Goal: Task Accomplishment & Management: Complete application form

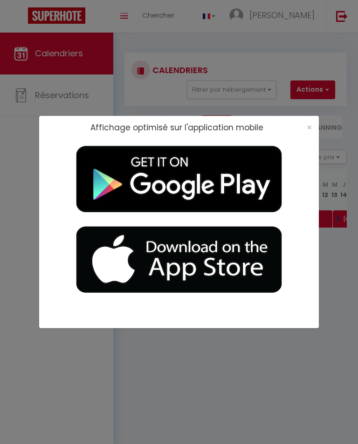
click at [306, 126] on span "×" at bounding box center [308, 127] width 5 height 12
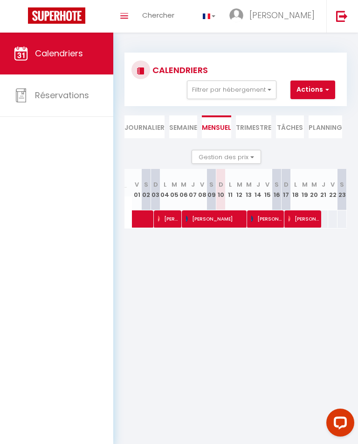
scroll to position [0, 85]
click at [217, 219] on span "[PERSON_NAME]" at bounding box center [216, 219] width 59 height 18
select select "OK"
select select "0"
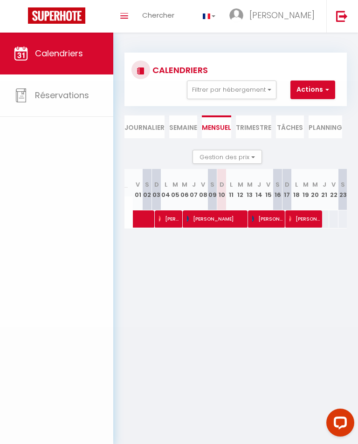
select select "0"
select select "1"
select select
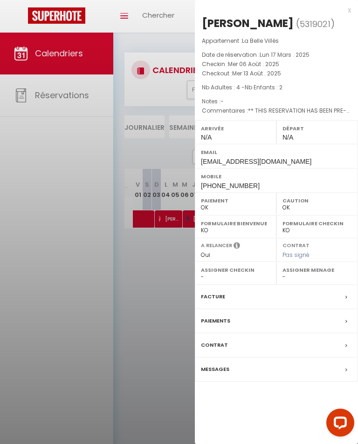
select select "27804"
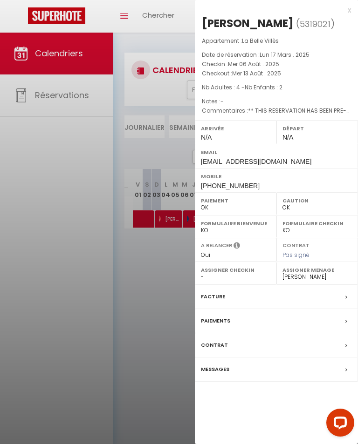
click at [163, 304] on div at bounding box center [179, 222] width 358 height 444
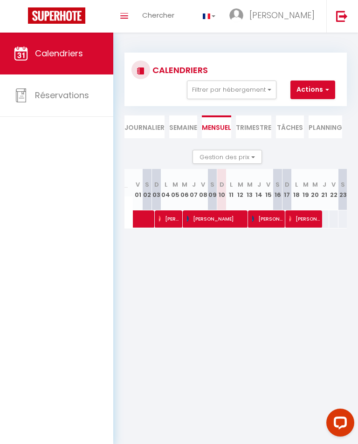
click at [269, 215] on span "[PERSON_NAME]" at bounding box center [267, 219] width 31 height 18
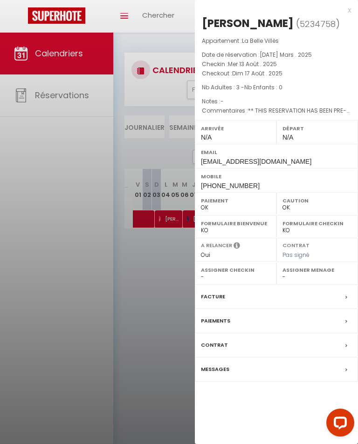
click at [161, 304] on div at bounding box center [179, 222] width 358 height 444
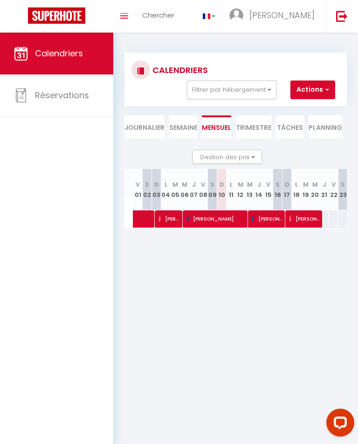
click at [304, 217] on span "[PERSON_NAME]" at bounding box center [304, 219] width 31 height 18
select select "27804"
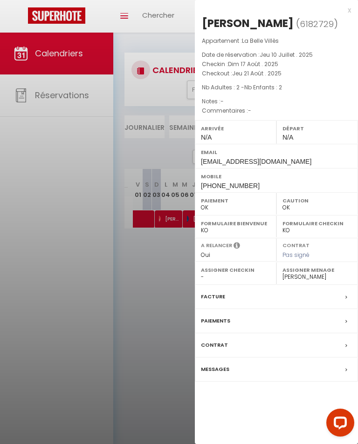
click at [168, 319] on div at bounding box center [179, 222] width 358 height 444
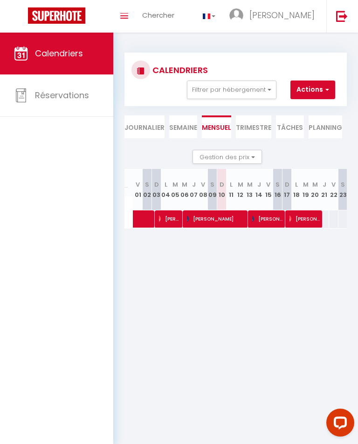
click at [305, 220] on span "[PERSON_NAME]" at bounding box center [304, 219] width 31 height 18
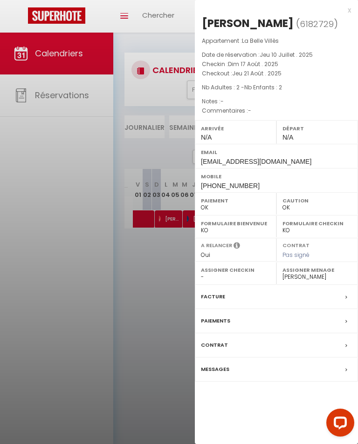
click at [170, 293] on div at bounding box center [179, 222] width 358 height 444
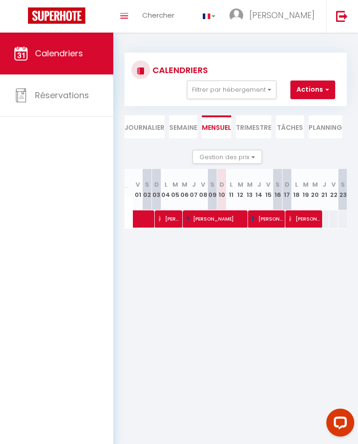
click at [315, 87] on button "Actions" at bounding box center [312, 90] width 45 height 19
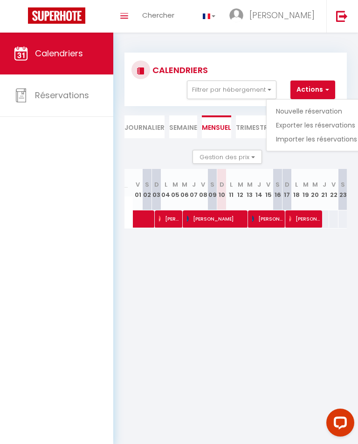
click at [314, 109] on link "Nouvelle réservation" at bounding box center [316, 111] width 81 height 14
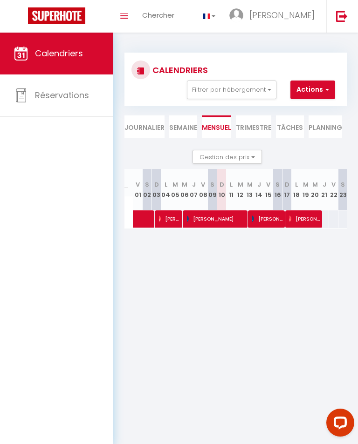
select select
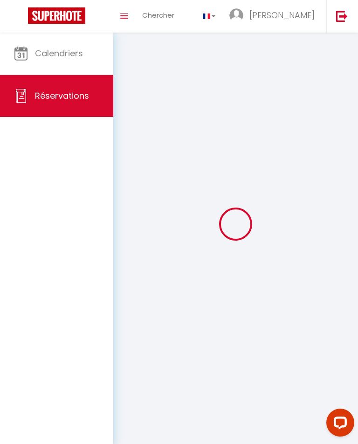
select select
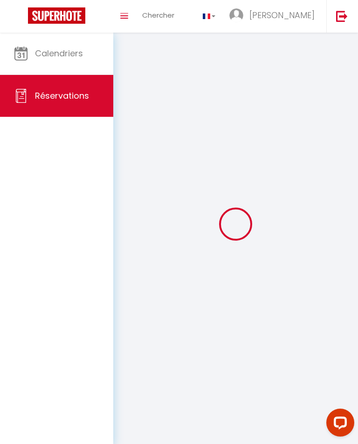
select select
checkbox input "false"
select select
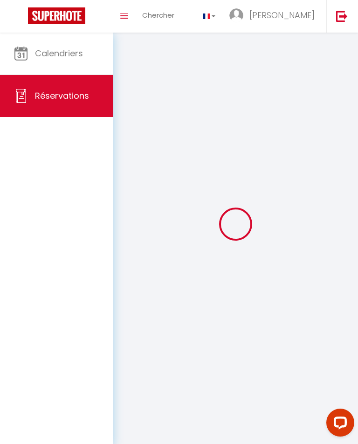
select select
checkbox input "false"
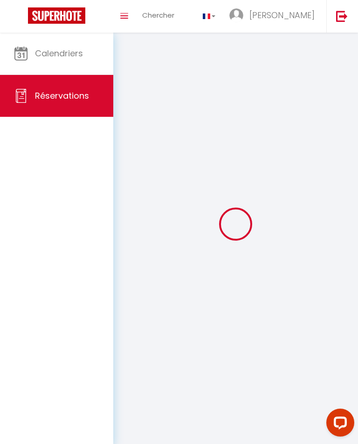
select select
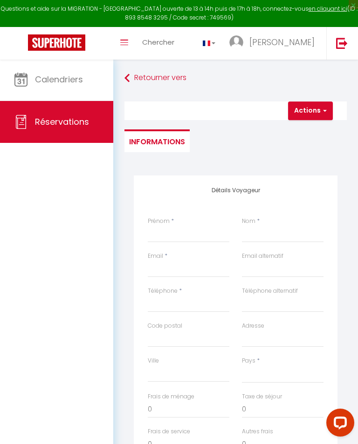
select select
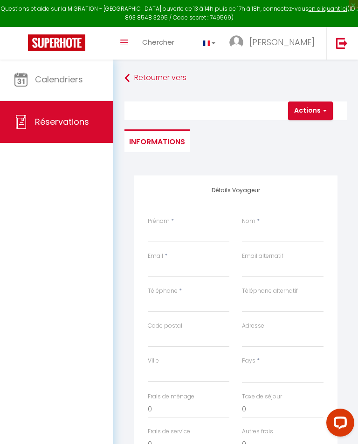
select select
checkbox input "false"
click at [183, 241] on input "Prénom" at bounding box center [188, 234] width 81 height 17
type input "[PERSON_NAME]"
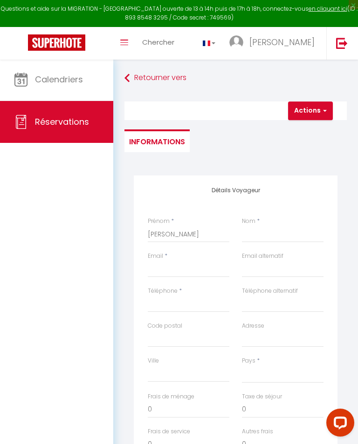
select select
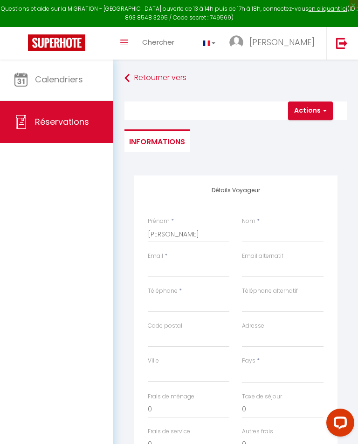
select select
checkbox input "false"
type input "[PERSON_NAME]"
select select
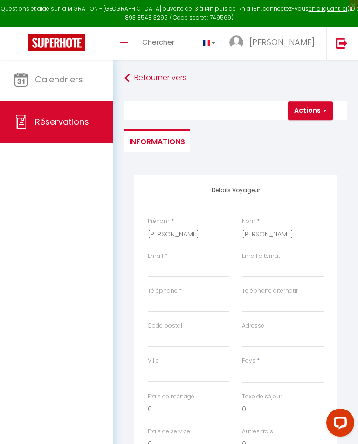
select select
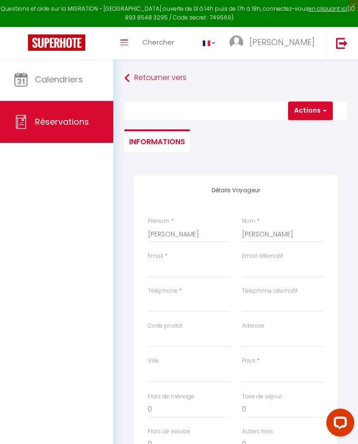
select select
checkbox input "false"
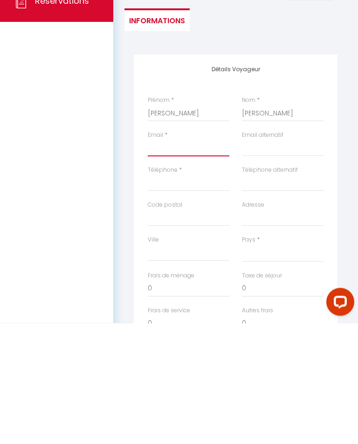
type input "[PERSON_NAME][EMAIL_ADDRESS][DOMAIN_NAME]"
select select
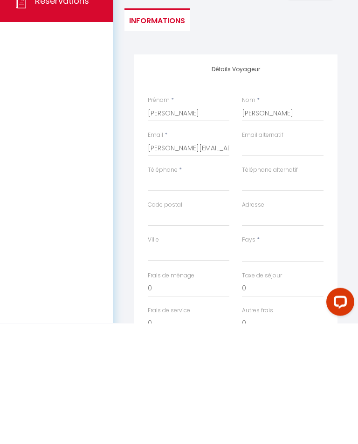
select select
checkbox input "false"
click at [229, 261] on input "[PERSON_NAME][EMAIL_ADDRESS][DOMAIN_NAME]" at bounding box center [188, 269] width 81 height 17
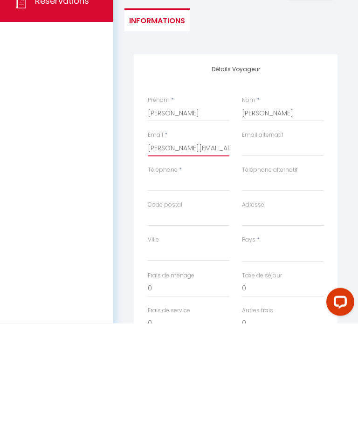
type input "[PERSON_NAME][EMAIL_ADDRESS][DOMAIN_NAME]"
select select
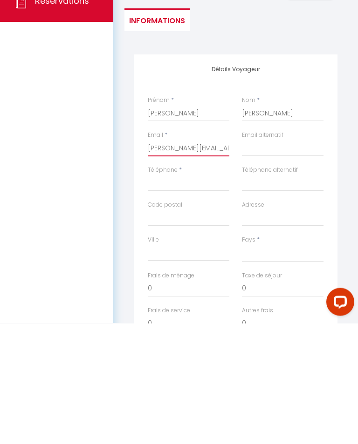
select select
checkbox input "false"
click at [185, 261] on input "[PERSON_NAME][EMAIL_ADDRESS][DOMAIN_NAME]" at bounding box center [188, 269] width 81 height 17
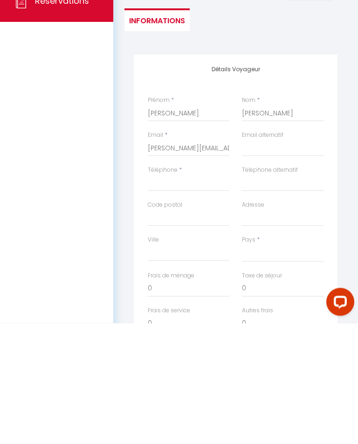
click at [286, 175] on div "Détails Voyageur Prénom * [PERSON_NAME] * [PERSON_NAME] * [PERSON_NAME][EMAIL_A…" at bounding box center [235, 341] width 203 height 333
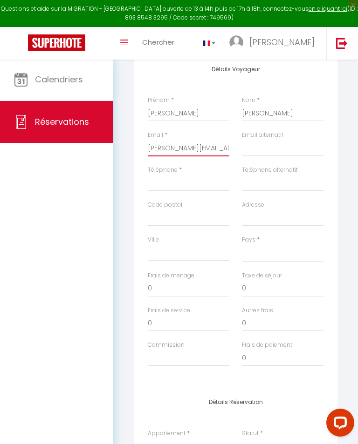
click at [209, 147] on input "[PERSON_NAME][EMAIL_ADDRESS][DOMAIN_NAME]" at bounding box center [188, 148] width 81 height 17
type input "[PERSON_NAME][EMAIL_ADDRESS][PERSON_NAME][DOMAIN_NAME]"
select select
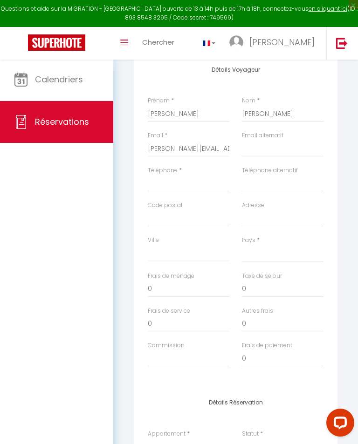
select select
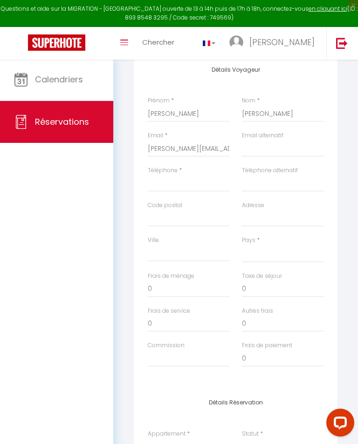
checkbox input "false"
click at [183, 181] on input "Téléphone" at bounding box center [188, 183] width 81 height 17
type input "0610301060"
select select
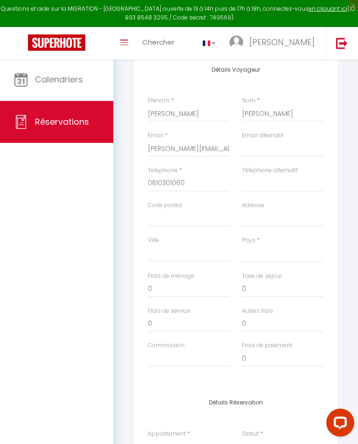
select select
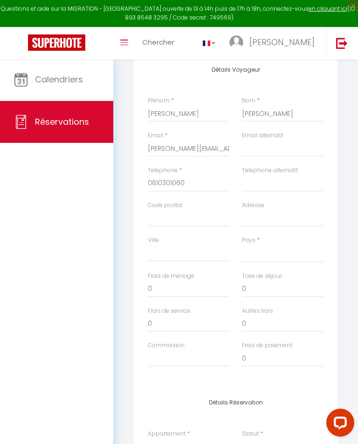
checkbox input "false"
click at [187, 216] on input "Code postal" at bounding box center [188, 218] width 81 height 17
type input "3"
select select
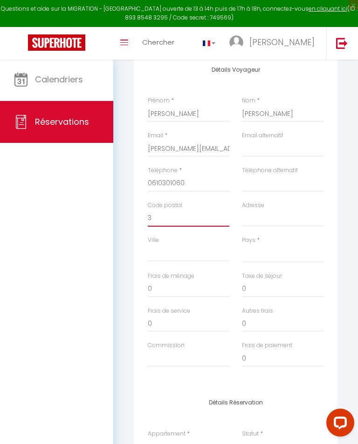
select select
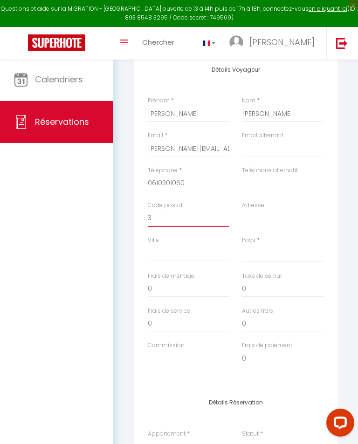
checkbox input "false"
type input "35"
select select
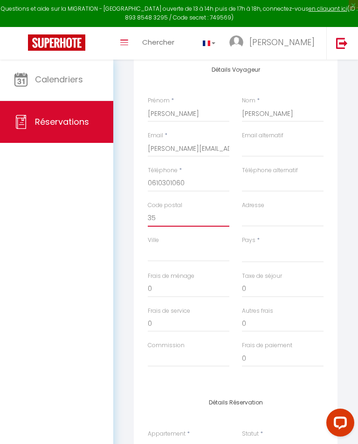
select select
checkbox input "false"
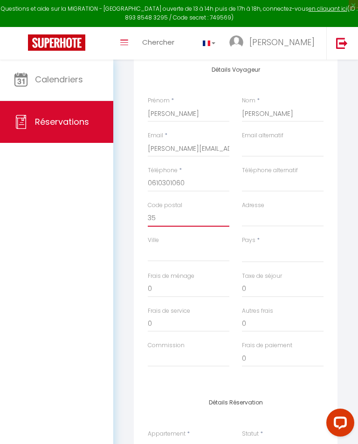
type input "354"
select select
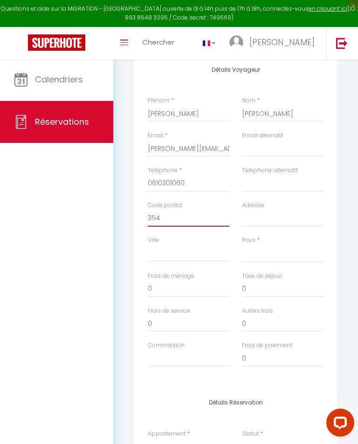
select select
checkbox input "false"
type input "3543"
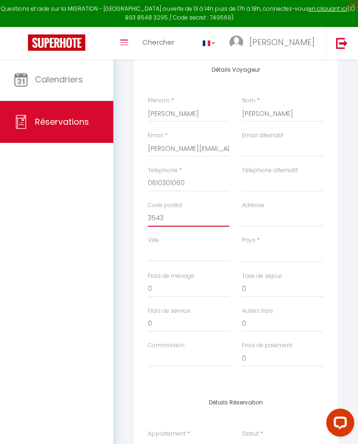
select select
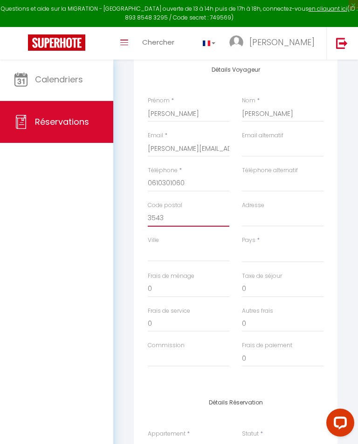
select select
checkbox input "false"
type input "35430"
select select
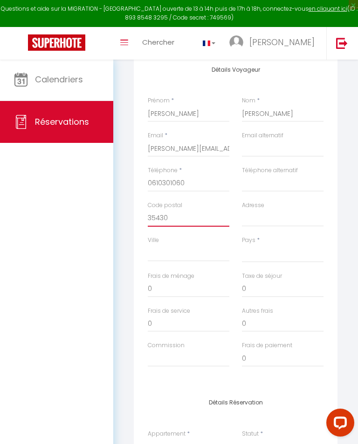
select select
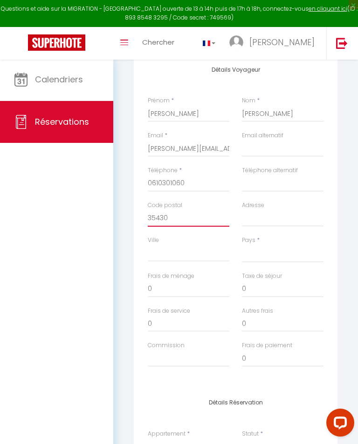
select select
checkbox input "false"
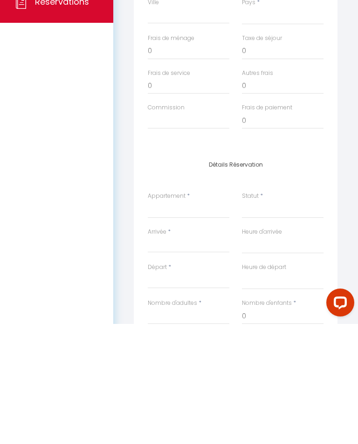
scroll to position [240, 0]
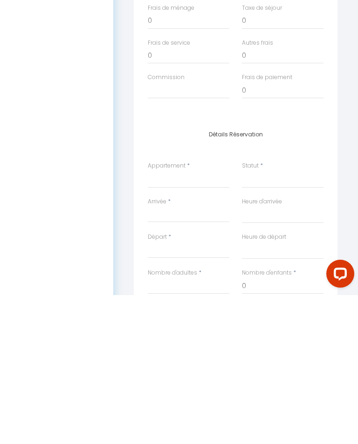
type input "35430"
click at [263, 355] on select "00:00 00:30 01:00 01:30 02:00 02:30 03:00 03:30 04:00 04:30 05:00 05:30 06:00 0…" at bounding box center [282, 364] width 81 height 18
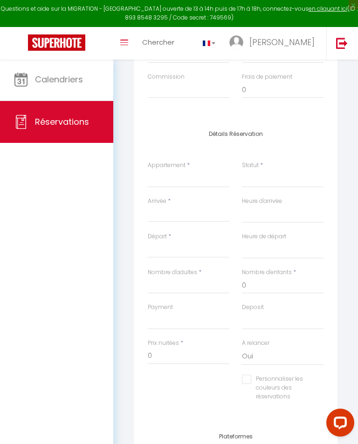
click at [162, 200] on label "Arrivée" at bounding box center [157, 201] width 19 height 9
click at [162, 209] on input "Arrivée" at bounding box center [188, 215] width 81 height 12
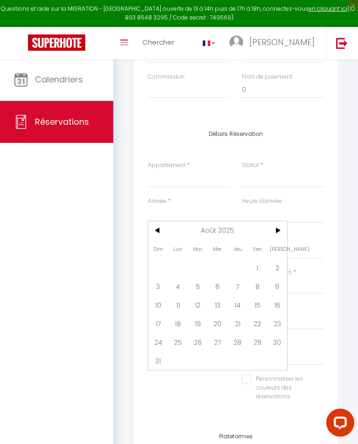
click at [214, 385] on div "Personnaliser les couleurs des réservations #D7092E" at bounding box center [236, 393] width 188 height 36
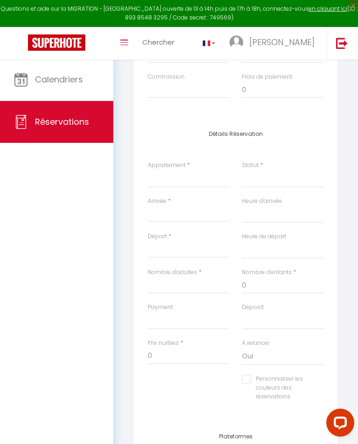
click at [65, 82] on span "Calendriers" at bounding box center [59, 80] width 48 height 12
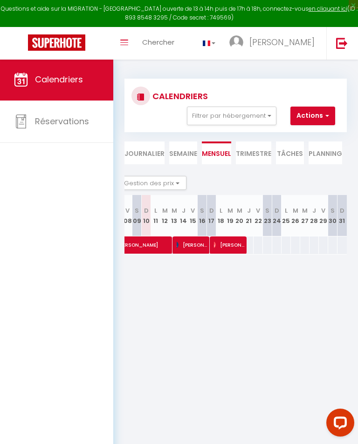
scroll to position [0, 160]
click at [311, 114] on button "Actions" at bounding box center [312, 116] width 45 height 19
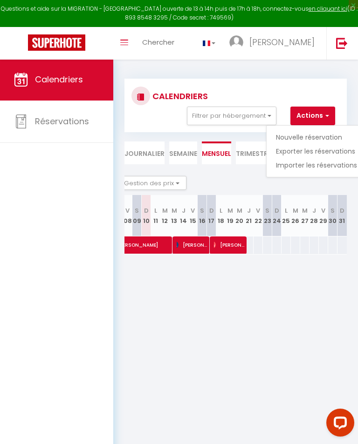
click at [307, 135] on link "Nouvelle réservation" at bounding box center [316, 137] width 81 height 14
select select
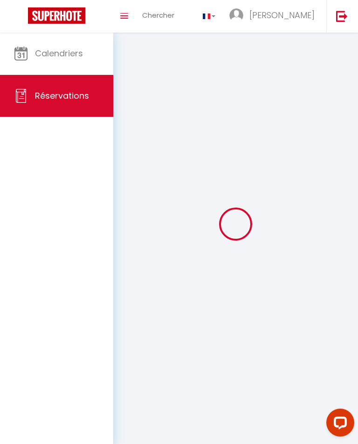
select select
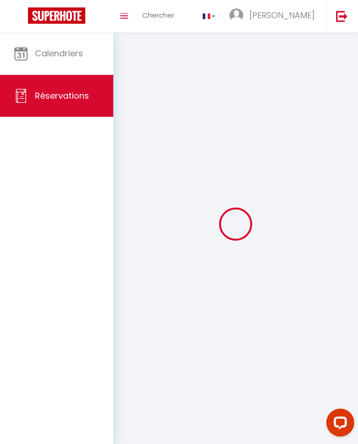
select select
checkbox input "false"
select select
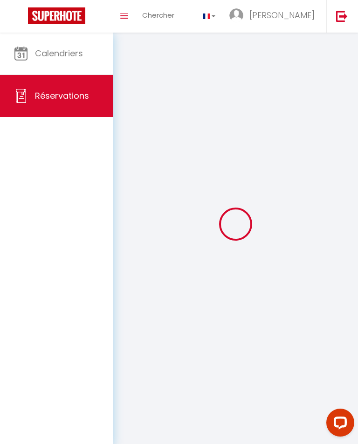
select select
checkbox input "false"
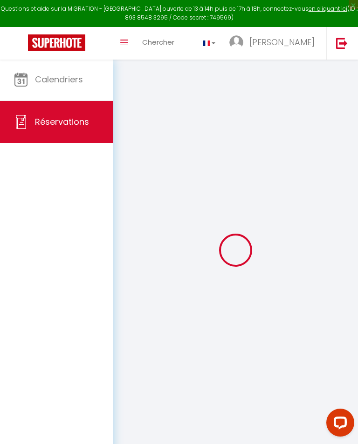
select select
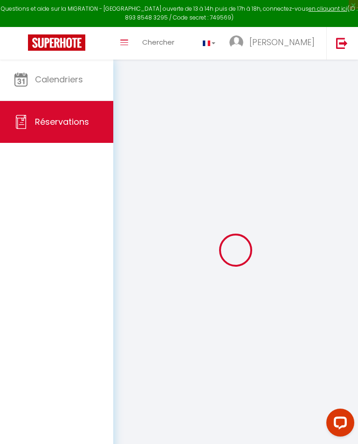
select select
checkbox input "false"
select select
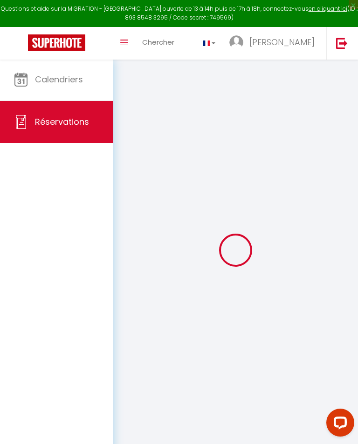
select select
checkbox input "false"
select select
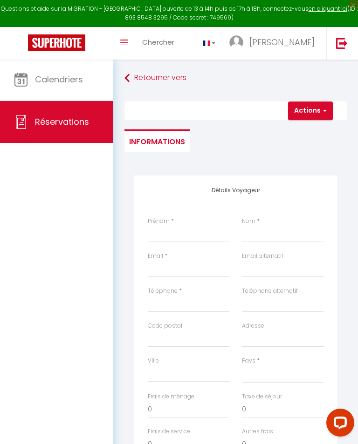
select select
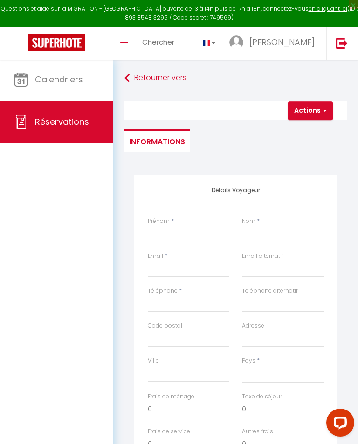
checkbox input "false"
select select
click at [191, 232] on input "Prénom" at bounding box center [188, 234] width 81 height 17
type input "[PERSON_NAME]"
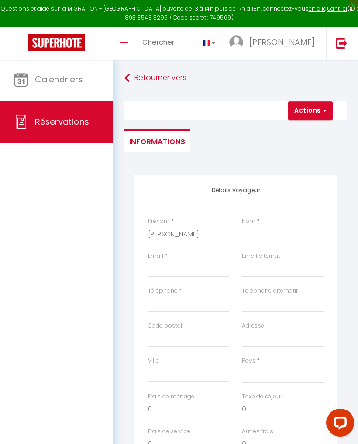
select select
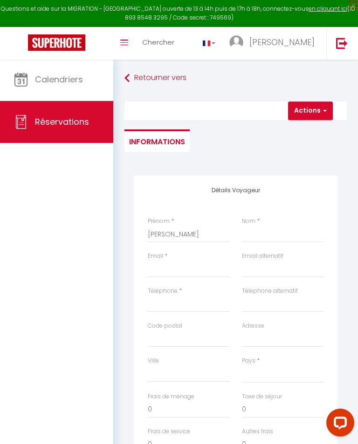
select select
checkbox input "false"
type input "[PERSON_NAME]"
select select
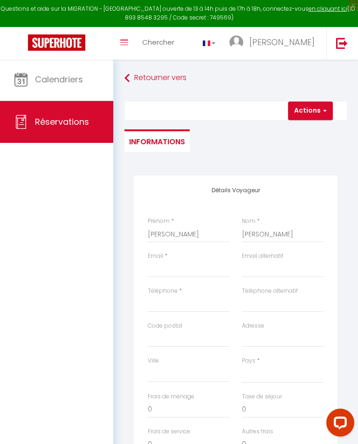
select select
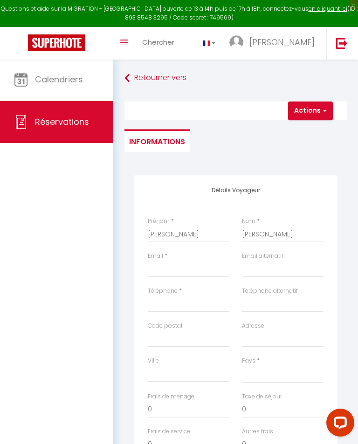
select select
checkbox input "false"
type input "[PERSON_NAME][EMAIL_ADDRESS][PERSON_NAME][DOMAIN_NAME]"
select select
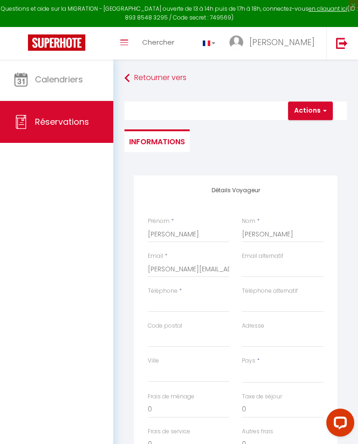
select select
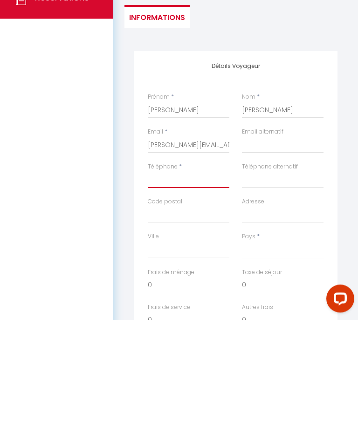
click at [187, 296] on input "Téléphone" at bounding box center [188, 304] width 81 height 17
click at [184, 331] on input "Code postal" at bounding box center [188, 339] width 81 height 17
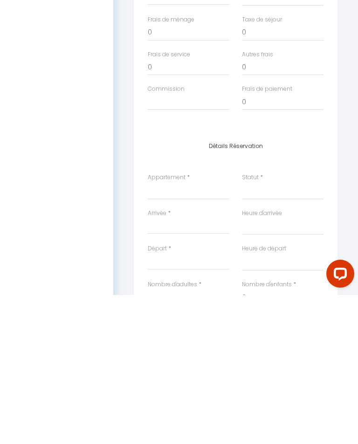
click at [163, 358] on label "Arrivée" at bounding box center [157, 362] width 19 height 9
click at [163, 370] on input "Arrivée" at bounding box center [188, 376] width 81 height 12
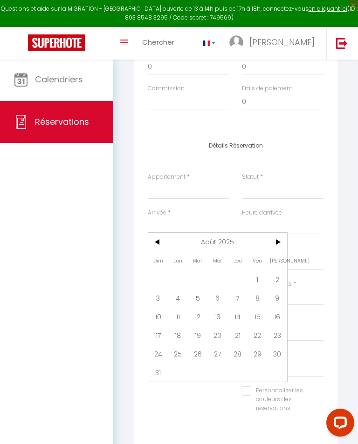
click at [240, 334] on span "21" at bounding box center [237, 335] width 20 height 19
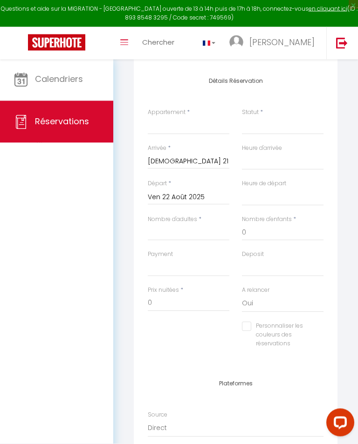
scroll to position [462, 0]
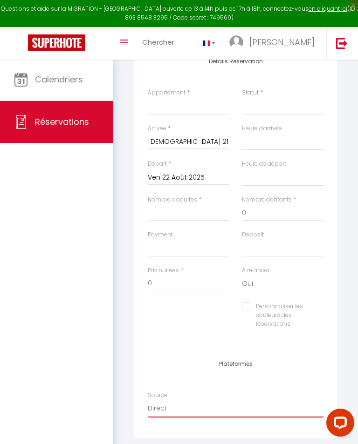
click at [161, 401] on select "Direct [DOMAIN_NAME] [DOMAIN_NAME] Chalet montagne Expedia Gite de [GEOGRAPHIC_…" at bounding box center [235, 409] width 175 height 18
click at [157, 402] on select "Direct [DOMAIN_NAME] [DOMAIN_NAME] Chalet montagne Expedia Gite de [GEOGRAPHIC_…" at bounding box center [235, 409] width 175 height 18
click at [342, 42] on img at bounding box center [342, 43] width 12 height 12
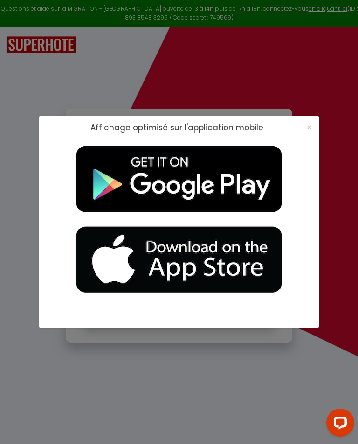
click at [308, 133] on span "×" at bounding box center [308, 127] width 5 height 12
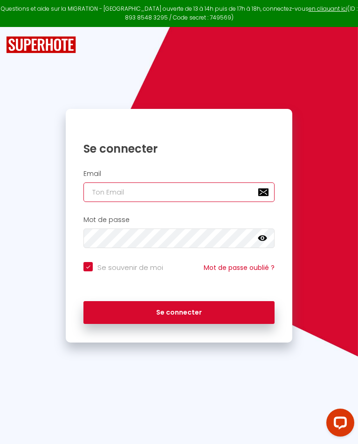
click at [145, 189] on input "email" at bounding box center [178, 192] width 191 height 20
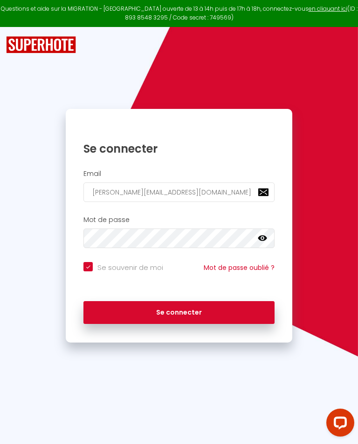
click at [179, 310] on button "Se connecter" at bounding box center [178, 312] width 191 height 23
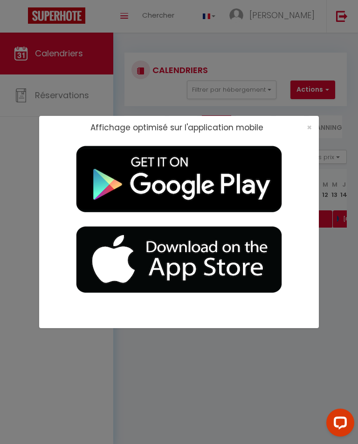
click at [306, 133] on span "×" at bounding box center [308, 127] width 5 height 12
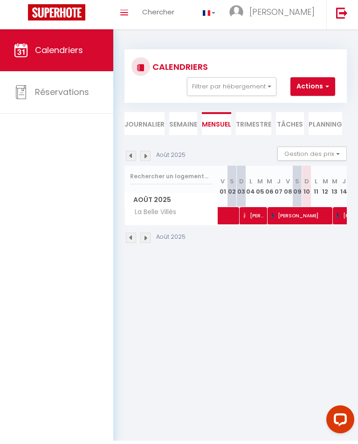
scroll to position [4, 0]
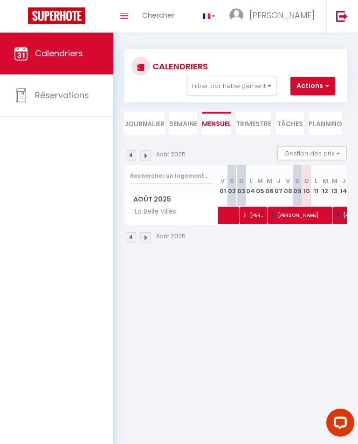
click at [313, 82] on button "Actions" at bounding box center [312, 86] width 45 height 19
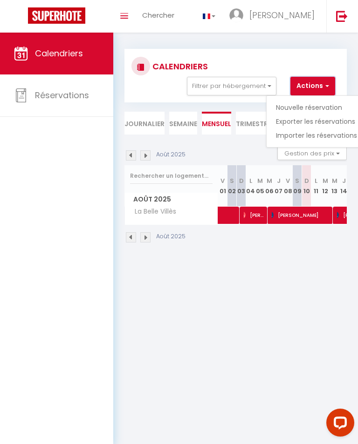
scroll to position [3, 4]
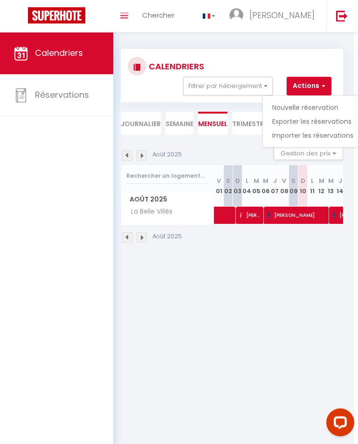
click at [310, 106] on link "Nouvelle réservation" at bounding box center [312, 108] width 81 height 14
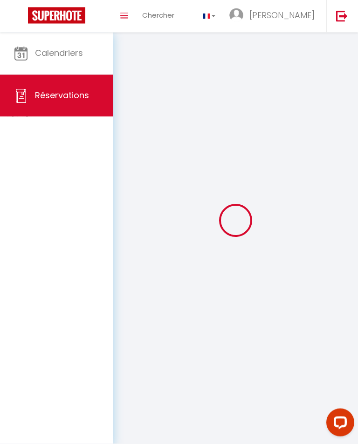
scroll to position [4, 0]
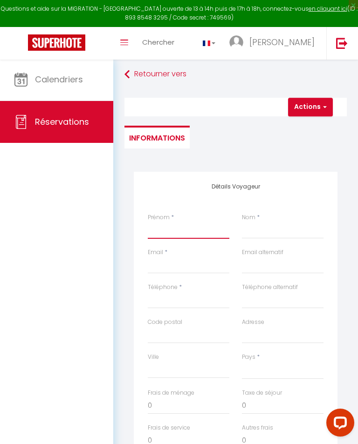
click at [183, 226] on input "Prénom" at bounding box center [188, 230] width 81 height 17
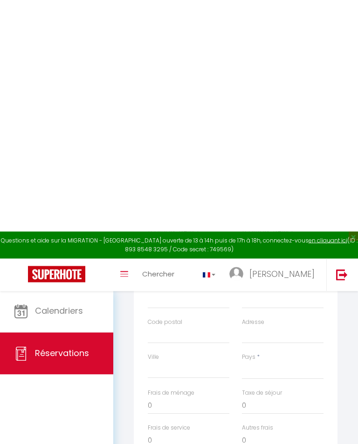
scroll to position [236, 0]
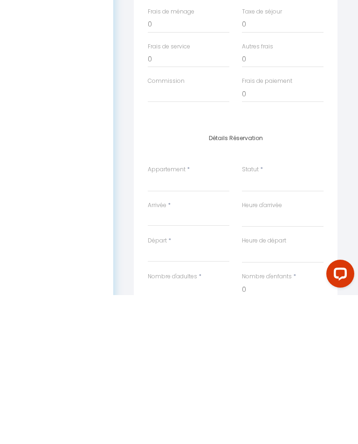
click at [175, 350] on div "Arrivée * < Août 2025 > Dim Lun Mar Mer Jeu Ven Sam 1 2 3 4 5 6 7 8 9 10 11 12 …" at bounding box center [188, 363] width 81 height 26
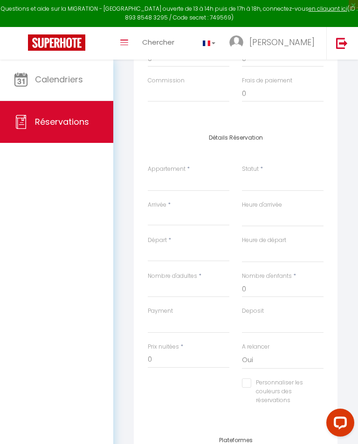
click at [173, 209] on div "< Août 2025 > Dim Lun Mar Mer Jeu Ven Sam 1 2 3 4 5 6 7 8 9 10 11 12 13 14 15 1…" at bounding box center [188, 217] width 81 height 17
click at [164, 201] on label "Arrivée" at bounding box center [157, 205] width 19 height 9
click at [164, 212] on input "Arrivée" at bounding box center [188, 218] width 81 height 12
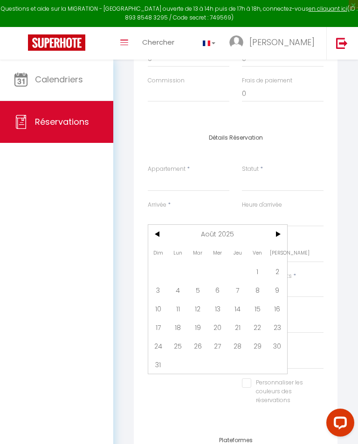
click at [238, 324] on span "21" at bounding box center [237, 327] width 20 height 19
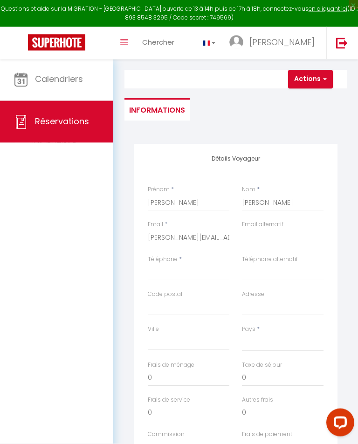
click at [343, 42] on img at bounding box center [342, 43] width 12 height 12
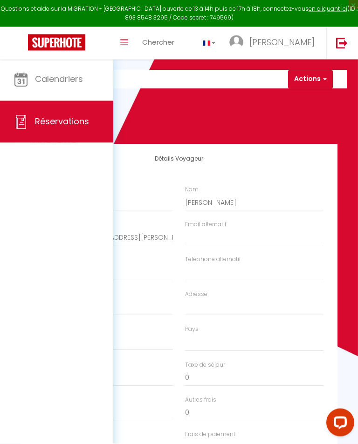
scroll to position [14, 0]
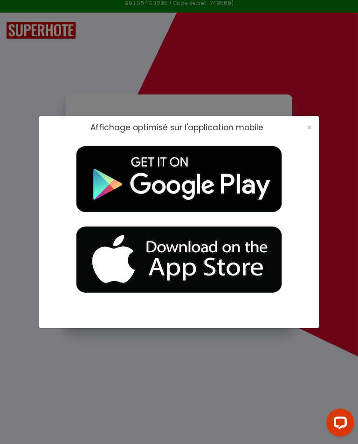
click at [310, 130] on span "×" at bounding box center [308, 127] width 5 height 12
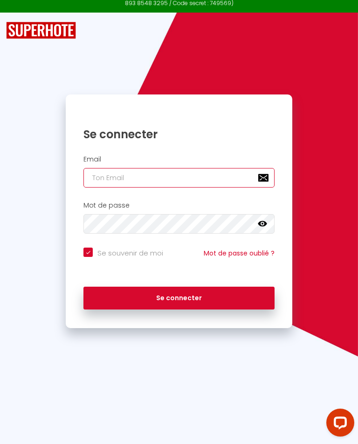
click at [166, 177] on input "email" at bounding box center [178, 178] width 191 height 20
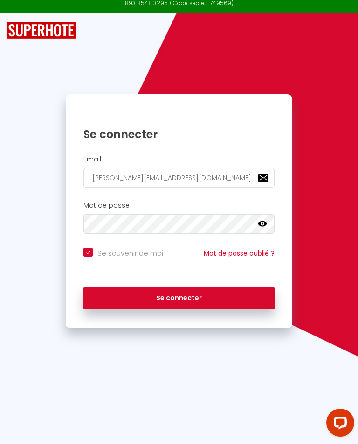
click at [187, 293] on button "Se connecter" at bounding box center [178, 298] width 191 height 23
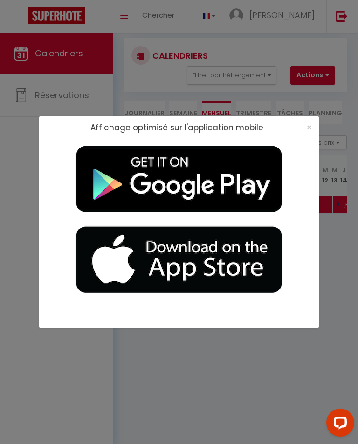
click at [306, 126] on span "×" at bounding box center [308, 127] width 5 height 12
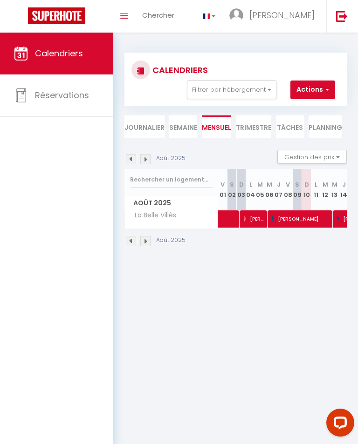
click at [313, 90] on button "Actions" at bounding box center [312, 90] width 45 height 19
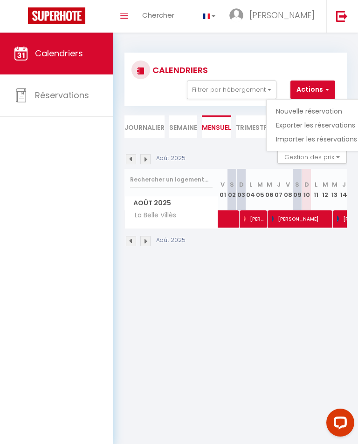
click at [316, 111] on link "Nouvelle réservation" at bounding box center [316, 111] width 81 height 14
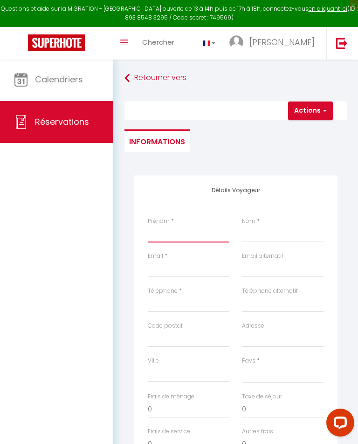
click at [188, 227] on input "Prénom" at bounding box center [188, 234] width 81 height 17
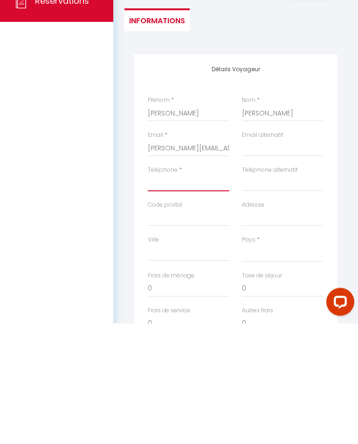
click at [172, 296] on input "Téléphone" at bounding box center [188, 304] width 81 height 17
click at [181, 331] on input "Code postal" at bounding box center [188, 339] width 81 height 17
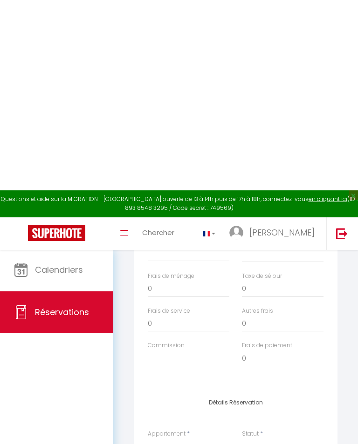
scroll to position [317, 0]
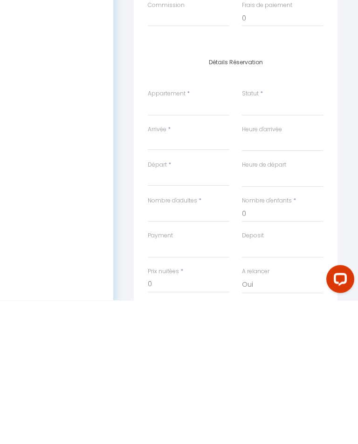
click at [164, 269] on label "Arrivée" at bounding box center [157, 273] width 19 height 9
click at [164, 281] on input "Arrivée" at bounding box center [188, 287] width 81 height 12
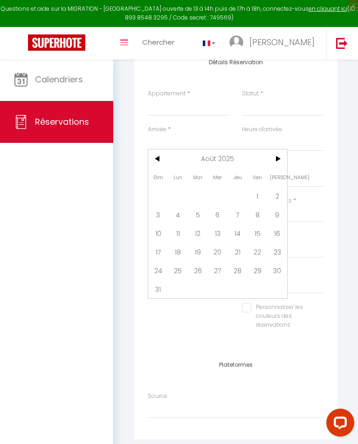
click at [241, 246] on span "21" at bounding box center [237, 252] width 20 height 19
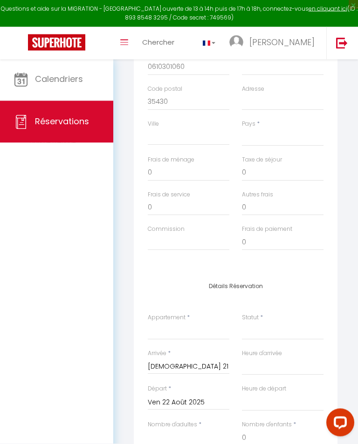
scroll to position [239, 0]
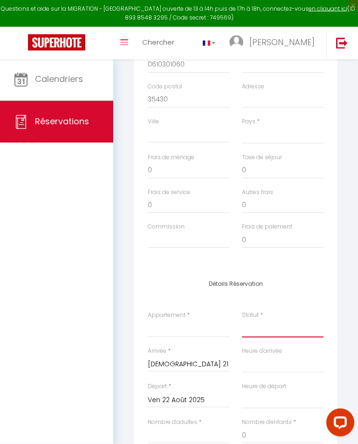
click at [263, 320] on select "Confirmé Non Confirmé [PERSON_NAME] par le voyageur No Show Request" at bounding box center [282, 329] width 81 height 18
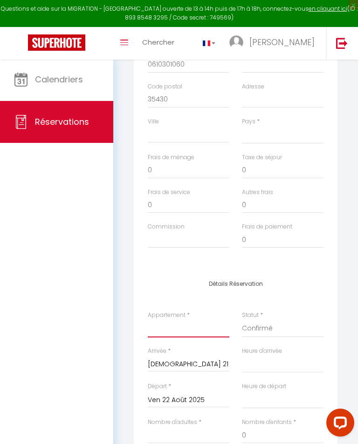
click at [183, 320] on select "La Belle Villès" at bounding box center [188, 329] width 81 height 18
click at [263, 127] on select "[GEOGRAPHIC_DATA] [GEOGRAPHIC_DATA] [GEOGRAPHIC_DATA] [GEOGRAPHIC_DATA] [GEOGRA…" at bounding box center [282, 135] width 81 height 18
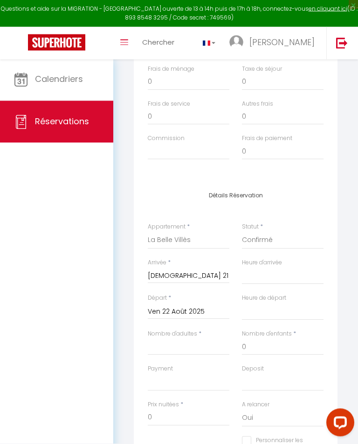
scroll to position [328, 0]
click at [181, 338] on input "Nombre d'adultes" at bounding box center [188, 346] width 81 height 17
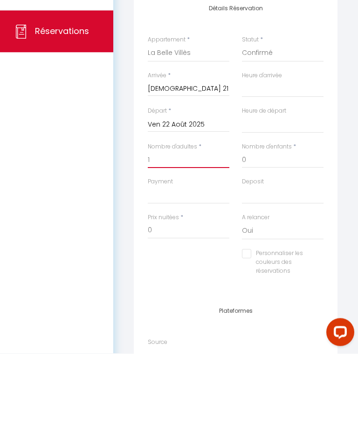
scroll to position [425, 0]
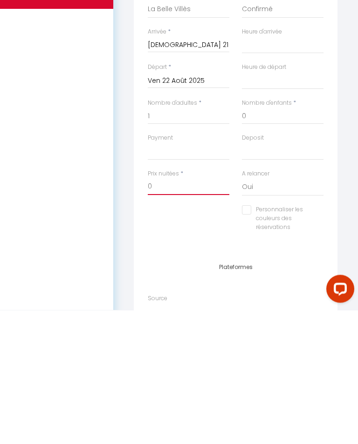
click at [181, 312] on input "0" at bounding box center [188, 320] width 81 height 17
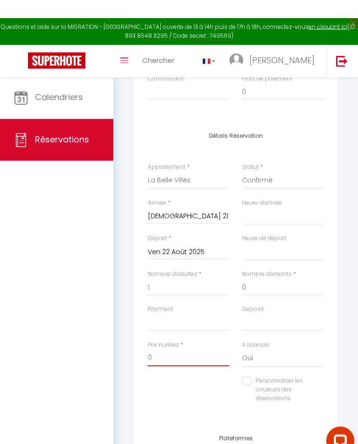
scroll to position [405, 0]
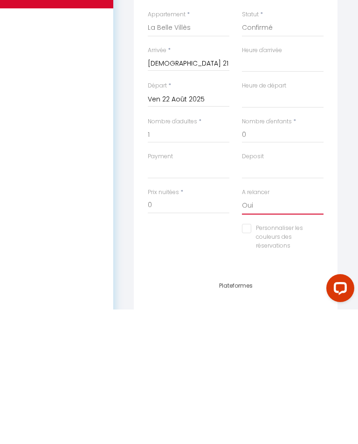
click at [270, 331] on select "Oui Non" at bounding box center [282, 340] width 81 height 18
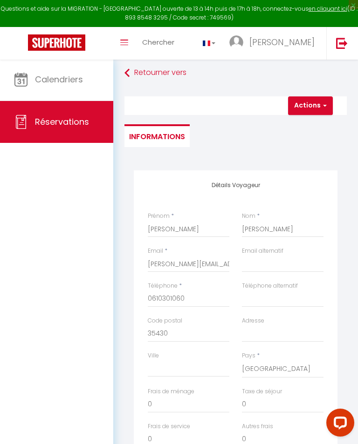
scroll to position [0, 0]
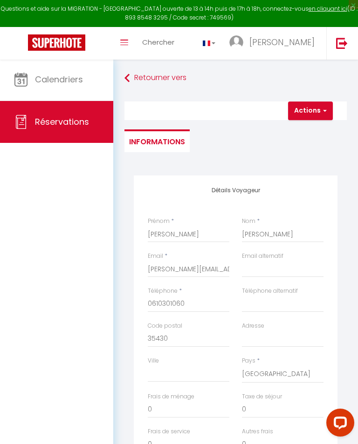
click at [160, 139] on li "Informations" at bounding box center [156, 140] width 65 height 23
click at [311, 111] on button "Actions" at bounding box center [310, 110] width 45 height 19
click at [309, 131] on link "Enregistrer" at bounding box center [318, 131] width 74 height 12
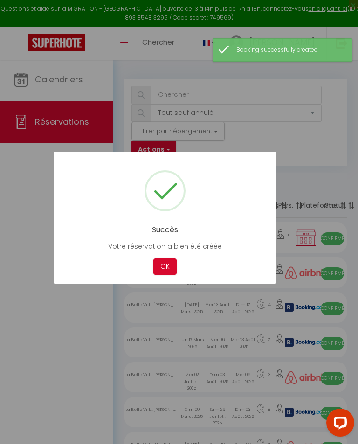
click at [169, 266] on button "OK" at bounding box center [164, 266] width 23 height 16
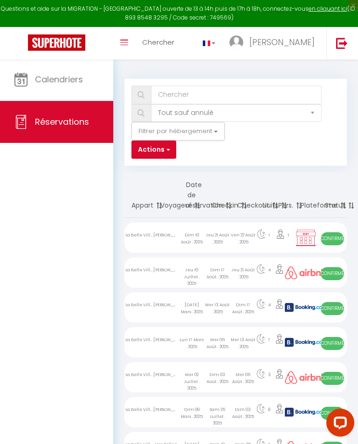
click at [239, 268] on div "Jeu 21 Août . 2025" at bounding box center [243, 272] width 26 height 30
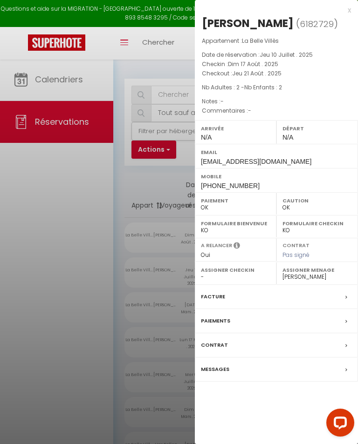
click at [83, 314] on div at bounding box center [179, 222] width 358 height 444
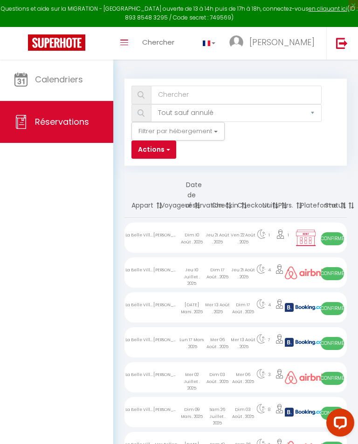
click at [253, 340] on div "Mer 13 Août . 2025" at bounding box center [243, 342] width 26 height 30
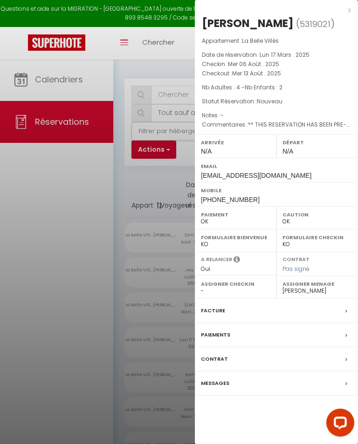
click at [90, 328] on div at bounding box center [179, 222] width 358 height 444
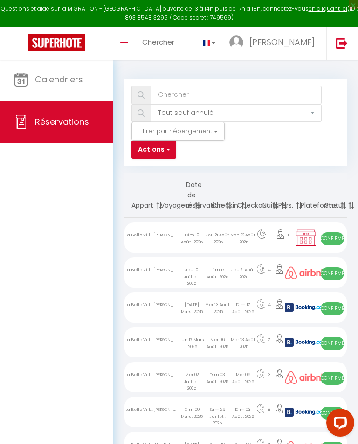
click at [269, 305] on div "4" at bounding box center [262, 307] width 15 height 30
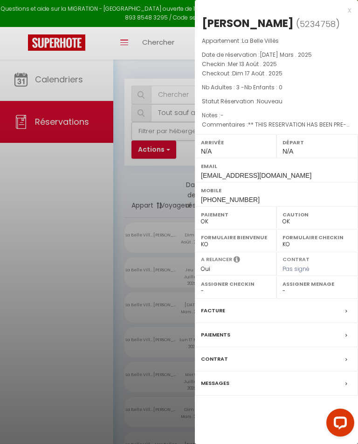
click at [47, 327] on div at bounding box center [179, 222] width 358 height 444
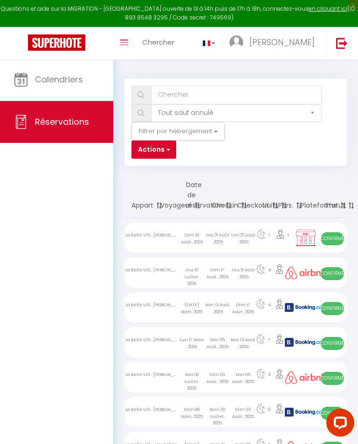
click at [269, 266] on div "4" at bounding box center [262, 272] width 15 height 30
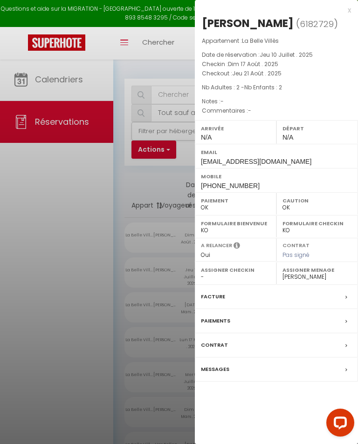
click at [46, 334] on div at bounding box center [179, 222] width 358 height 444
